Goal: Find specific page/section: Find specific page/section

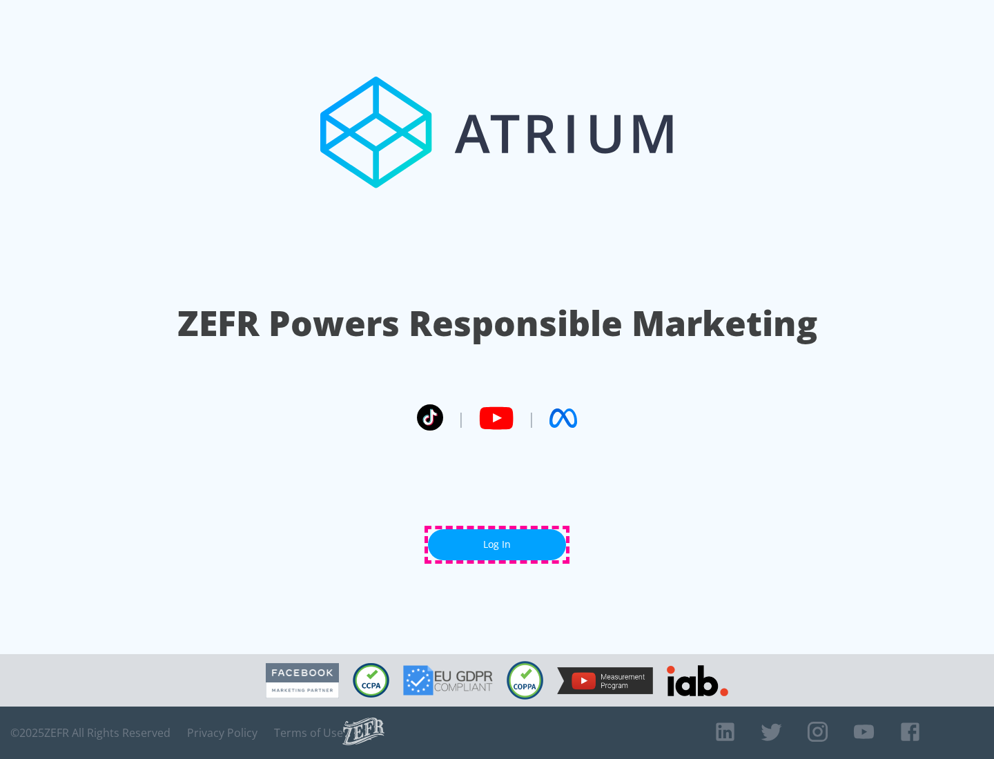
click at [497, 545] on link "Log In" at bounding box center [497, 544] width 138 height 31
